Goal: Information Seeking & Learning: Learn about a topic

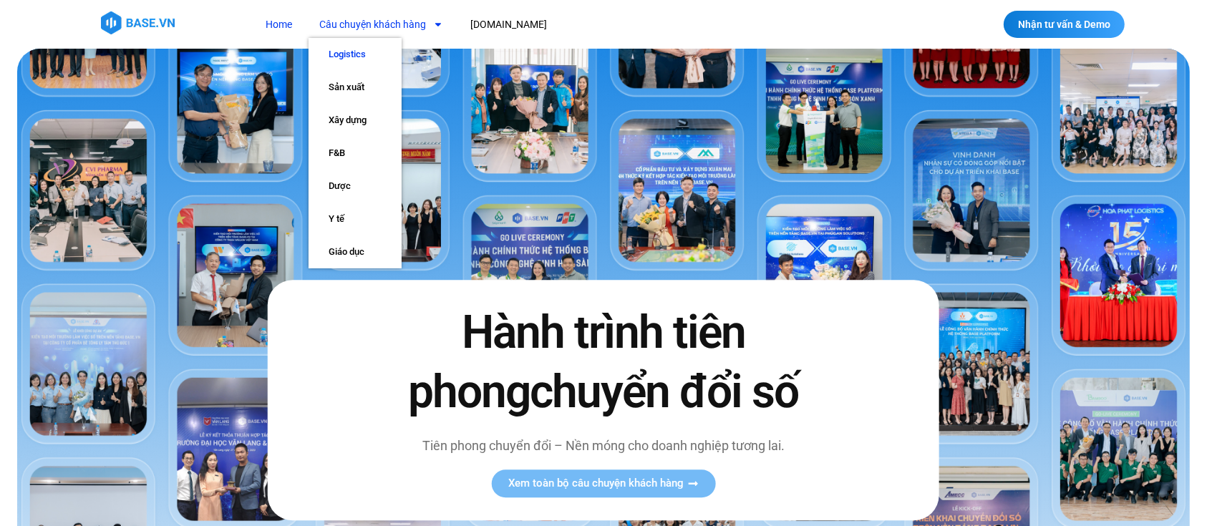
click at [372, 49] on link "Logistics" at bounding box center [355, 54] width 93 height 33
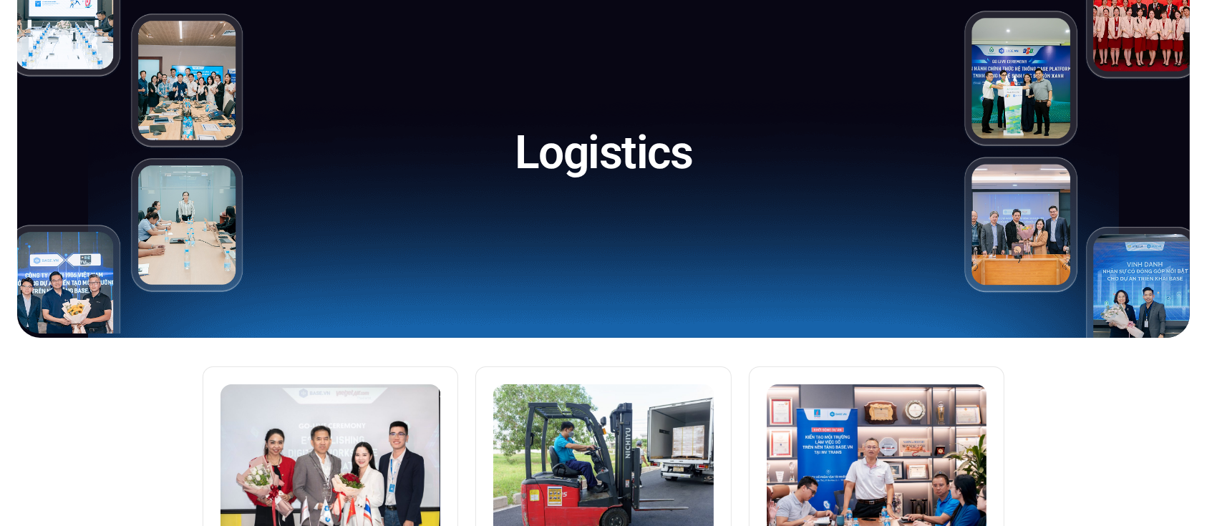
scroll to position [315, 0]
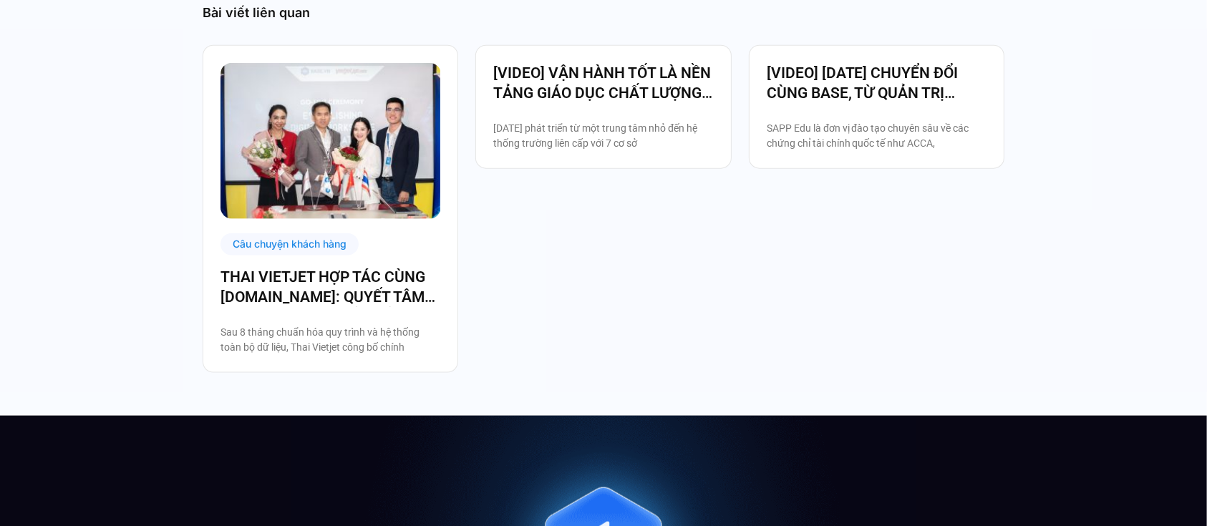
scroll to position [1792, 0]
